Goal: Task Accomplishment & Management: Manage account settings

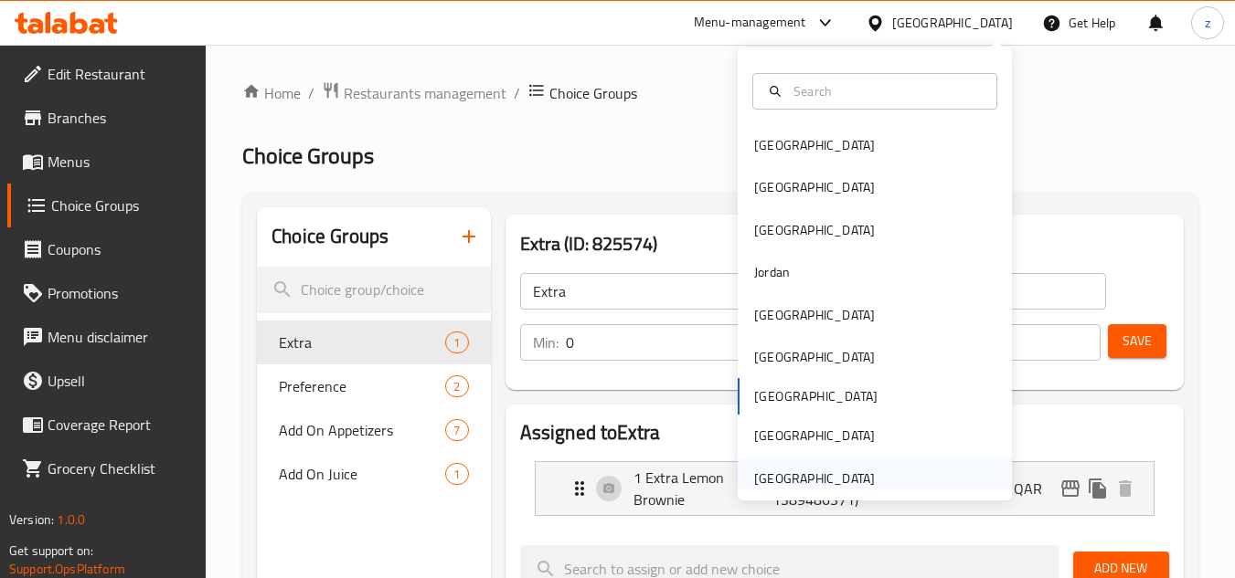
click at [848, 474] on div "[GEOGRAPHIC_DATA]" at bounding box center [814, 479] width 121 height 20
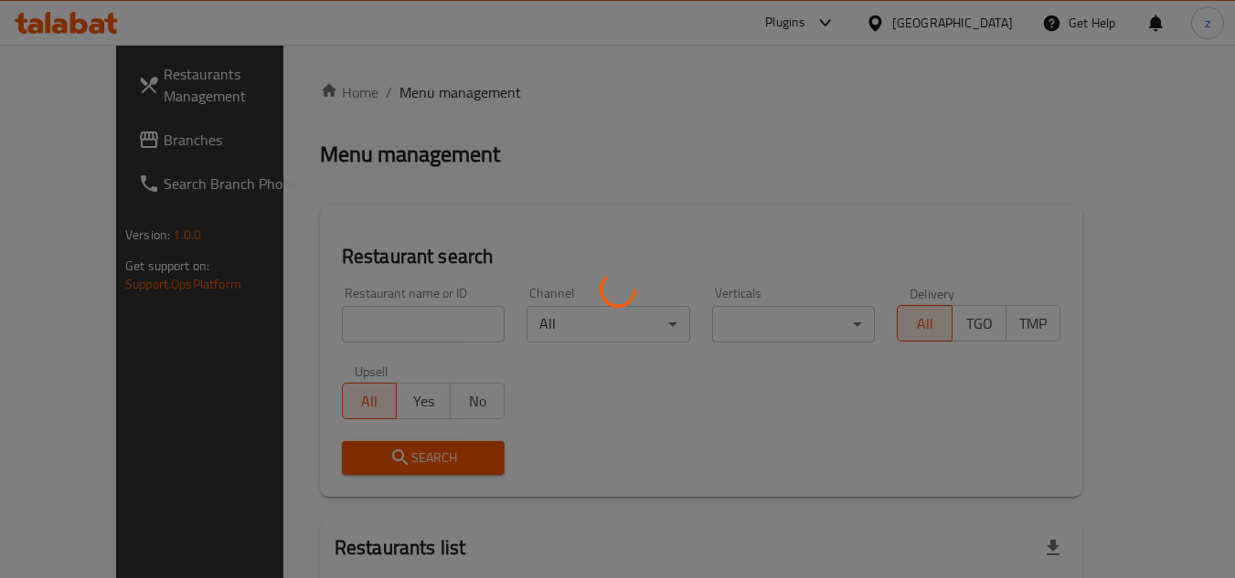
click at [709, 133] on div at bounding box center [617, 289] width 1235 height 578
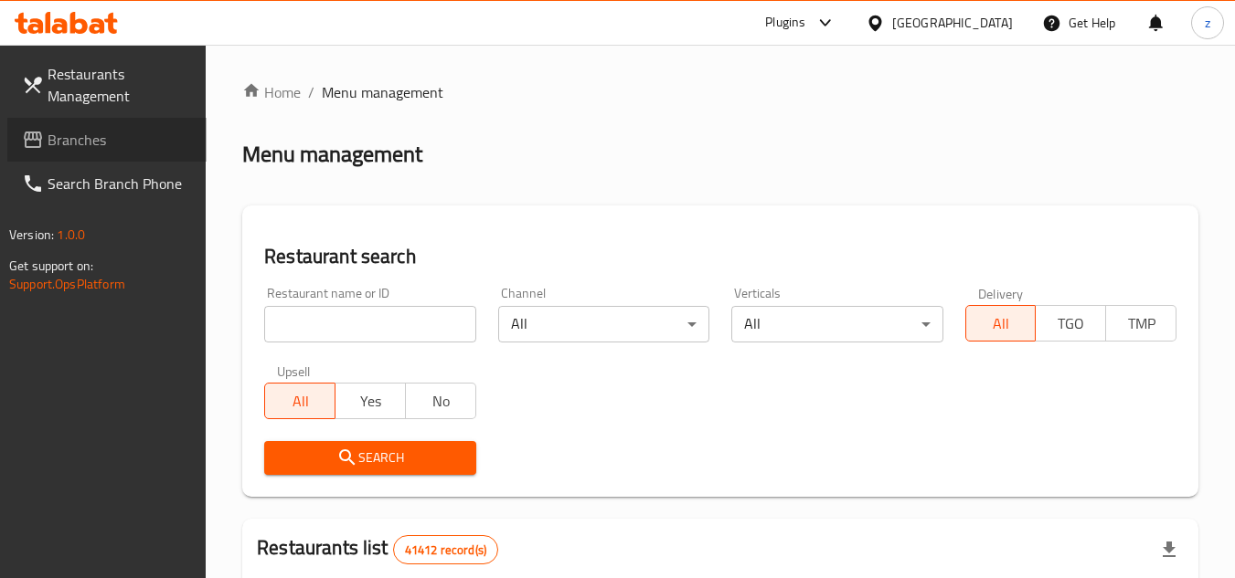
click at [59, 141] on span "Branches" at bounding box center [120, 140] width 144 height 22
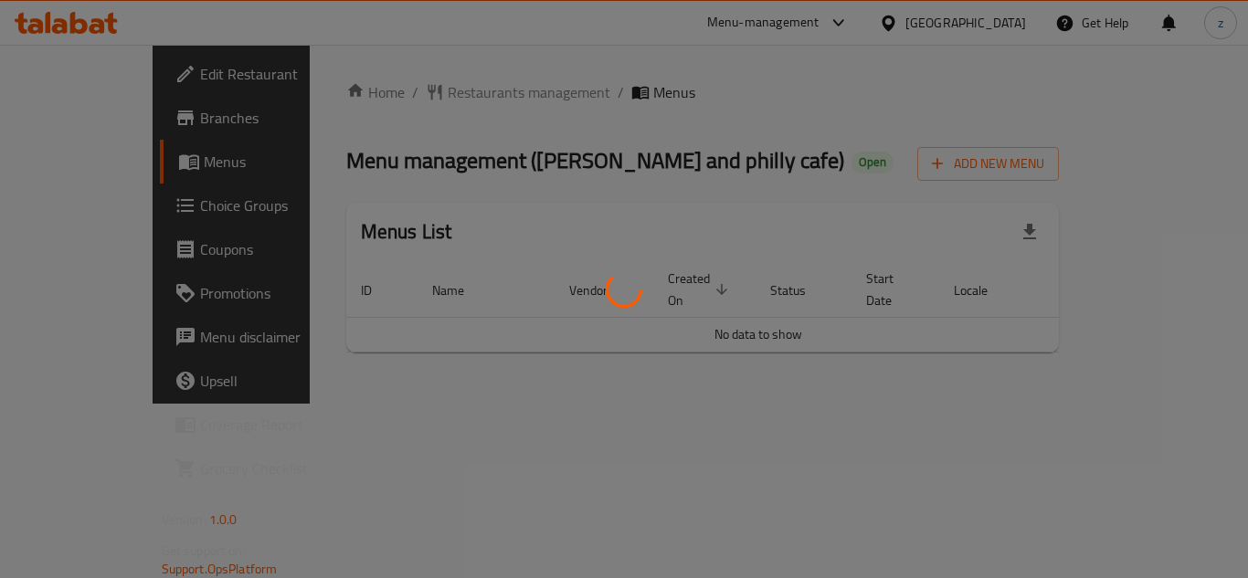
click at [126, 196] on div at bounding box center [624, 289] width 1248 height 578
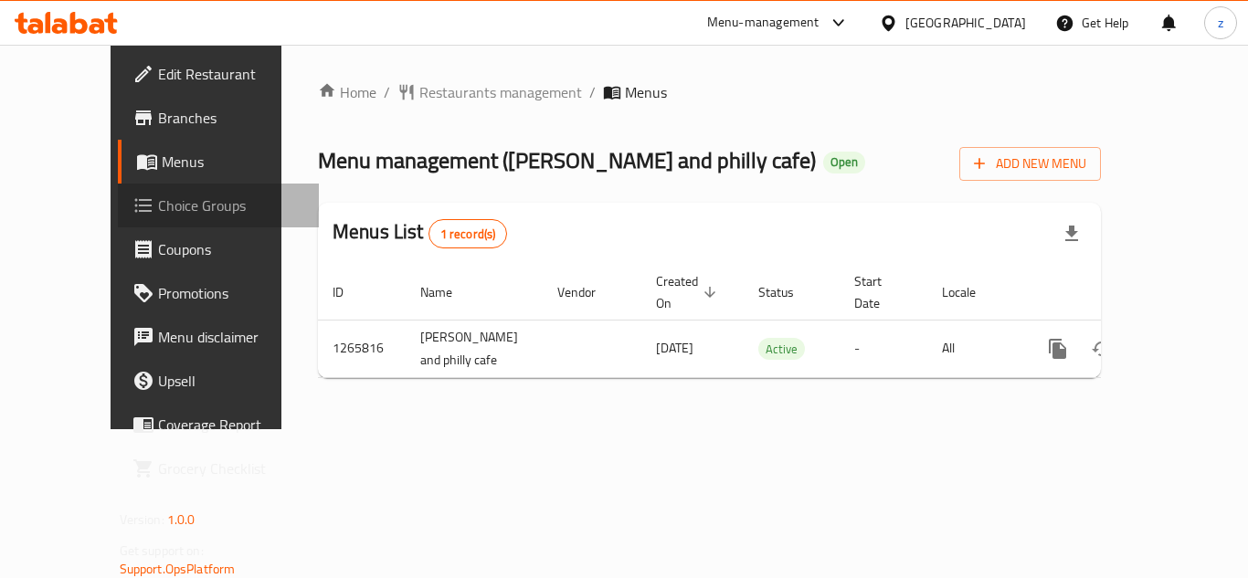
click at [158, 213] on span "Choice Groups" at bounding box center [231, 206] width 146 height 22
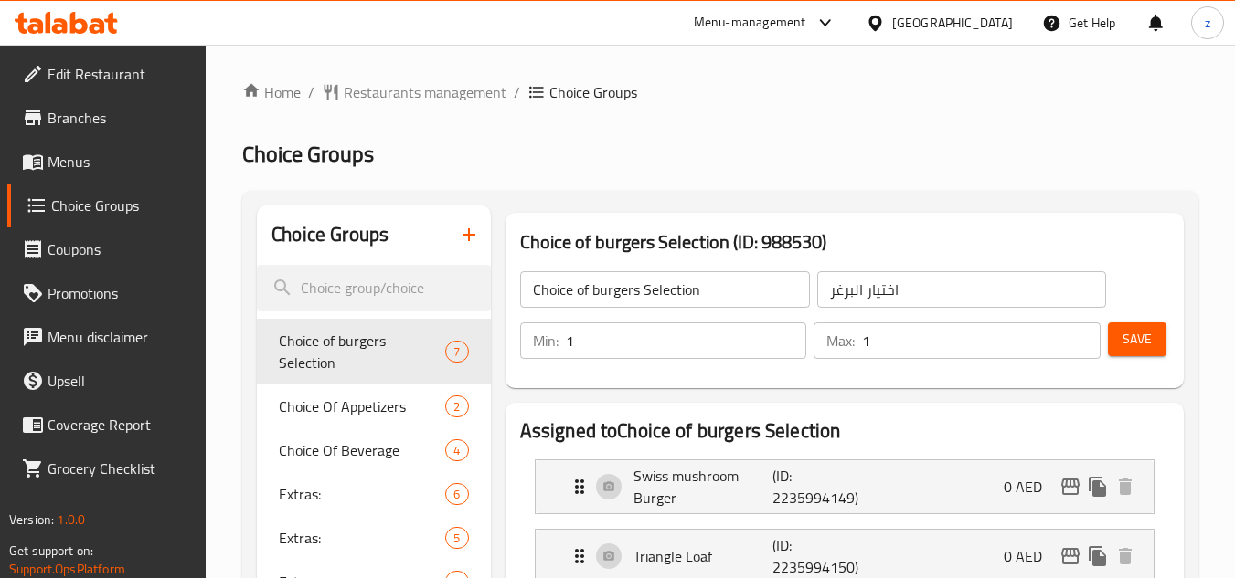
drag, startPoint x: 1196, startPoint y: 173, endPoint x: 1175, endPoint y: 177, distance: 21.5
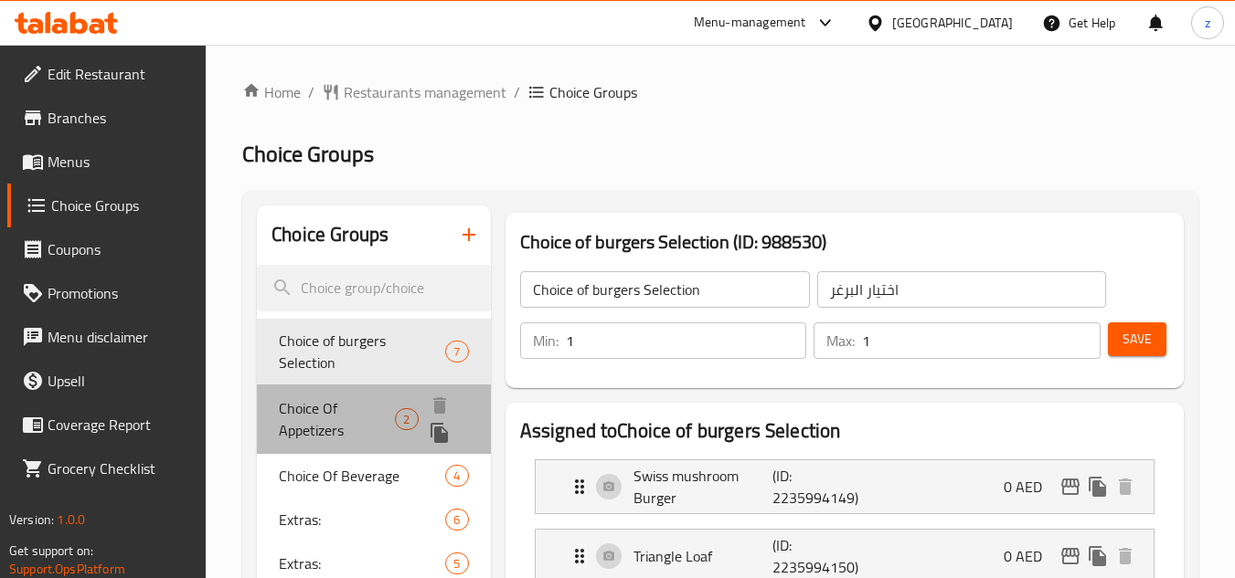
click at [352, 398] on span "Choice Of Appetizers" at bounding box center [337, 420] width 116 height 44
type input "Choice Of Appetizers"
type input "اختيار مقبلات"
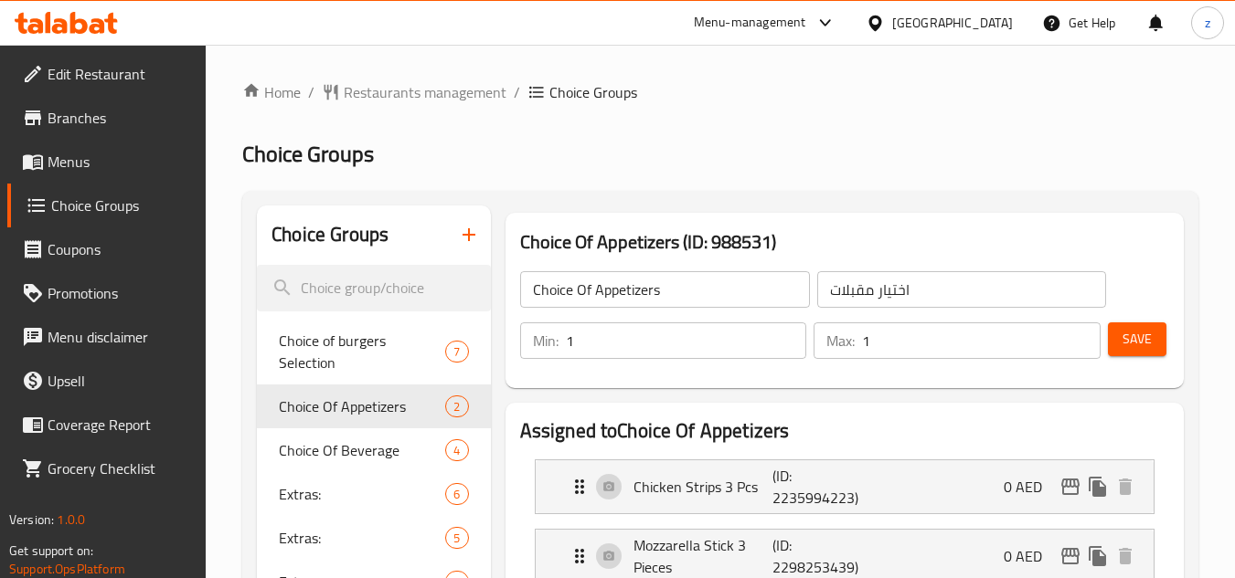
drag, startPoint x: 1188, startPoint y: 177, endPoint x: 1130, endPoint y: 179, distance: 58.5
